Goal: Transaction & Acquisition: Download file/media

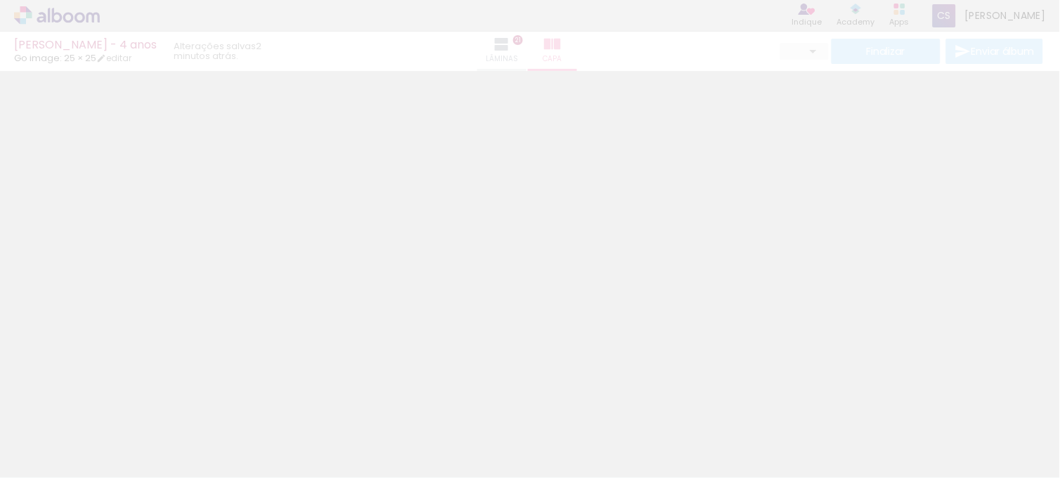
type input "0"
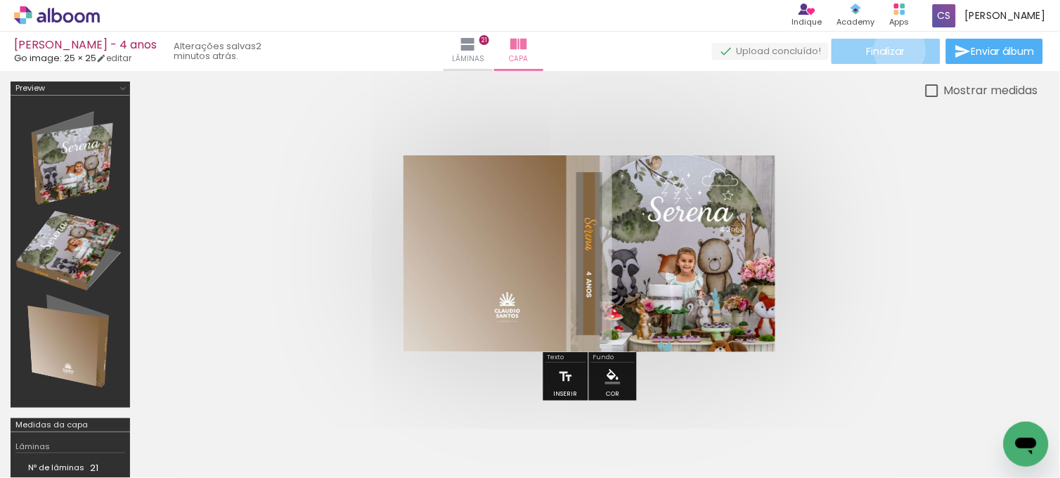
click at [895, 50] on span "Finalizar" at bounding box center [885, 51] width 39 height 10
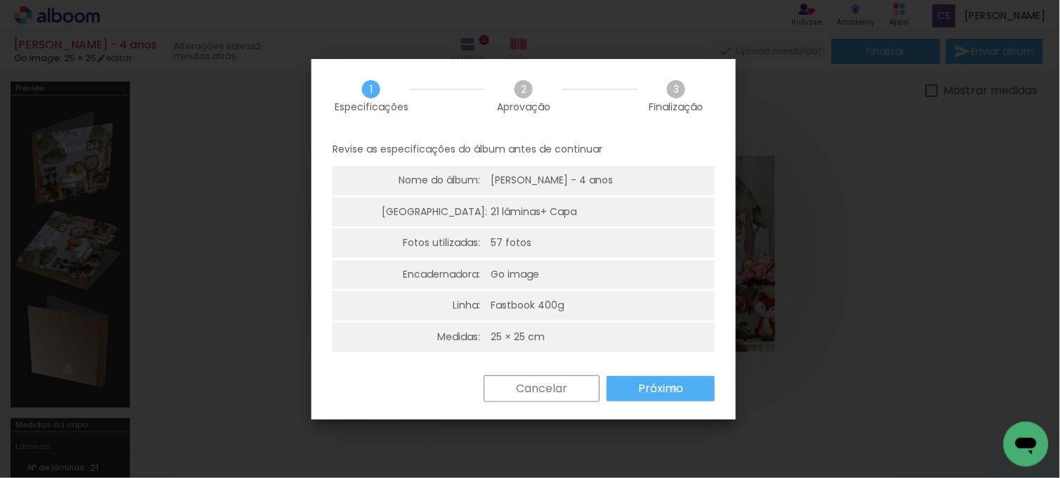
click at [0, 0] on slot "Próximo" at bounding box center [0, 0] width 0 height 0
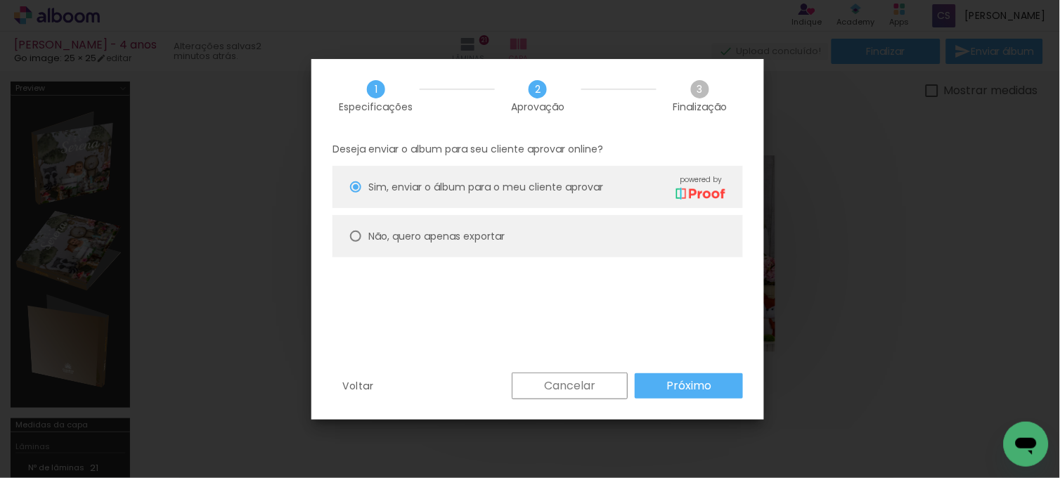
click at [0, 0] on slot "Não, quero apenas exportar" at bounding box center [0, 0] width 0 height 0
type paper-radio-button "on"
click at [0, 0] on paper-button "Próximo" at bounding box center [0, 0] width 0 height 0
type input "Alta, 300 DPI"
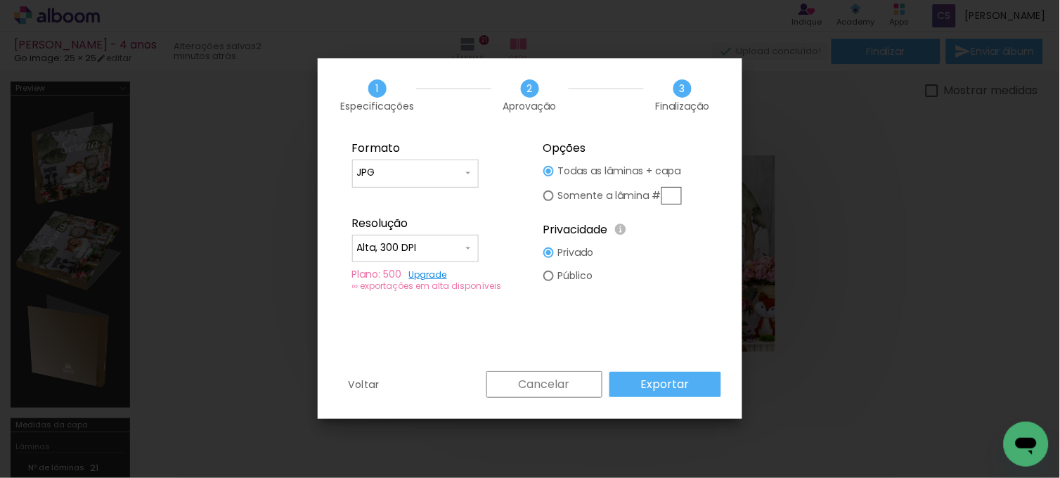
click at [0, 0] on slot "Exportar" at bounding box center [0, 0] width 0 height 0
